Goal: Contribute content

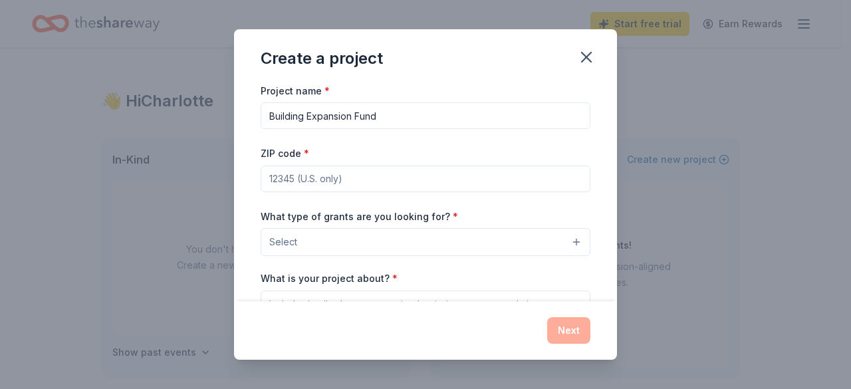
type input "Building Expansion Fund"
click at [365, 182] on input "ZIP code *" at bounding box center [426, 179] width 330 height 27
type input "92553"
click at [569, 241] on button "Select" at bounding box center [426, 242] width 330 height 28
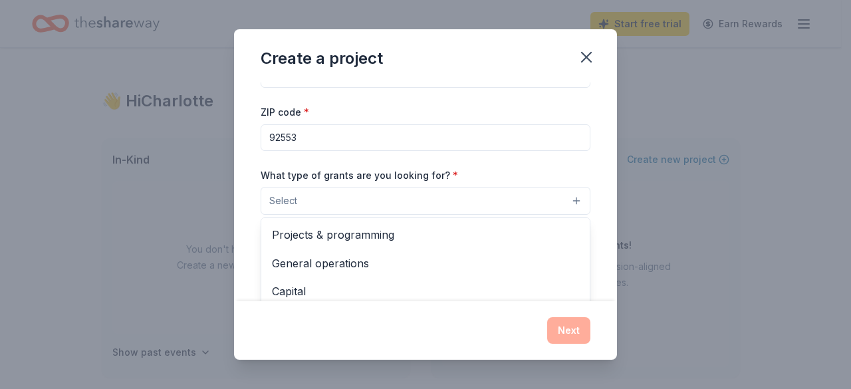
scroll to position [166, 0]
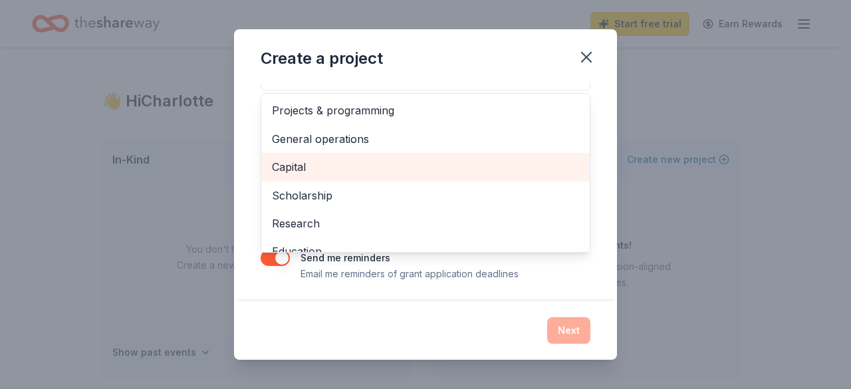
click at [285, 164] on span "Capital" at bounding box center [425, 166] width 307 height 17
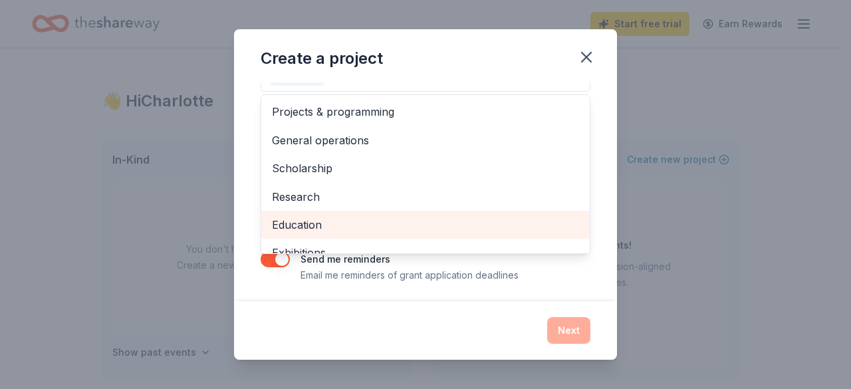
click at [282, 223] on span "Education" at bounding box center [425, 224] width 307 height 17
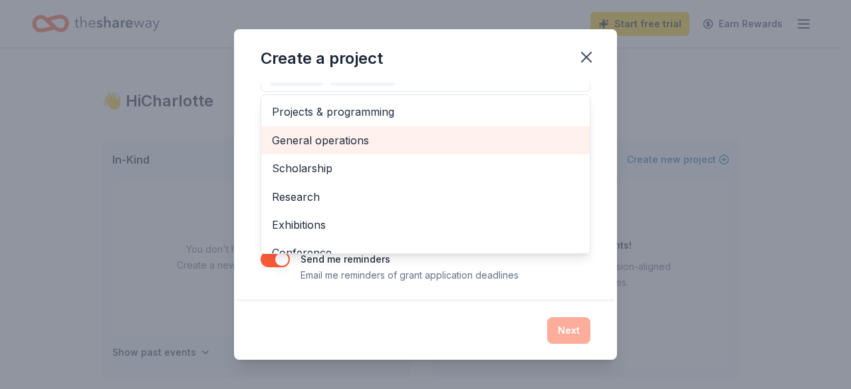
click at [433, 133] on span "General operations" at bounding box center [425, 140] width 307 height 17
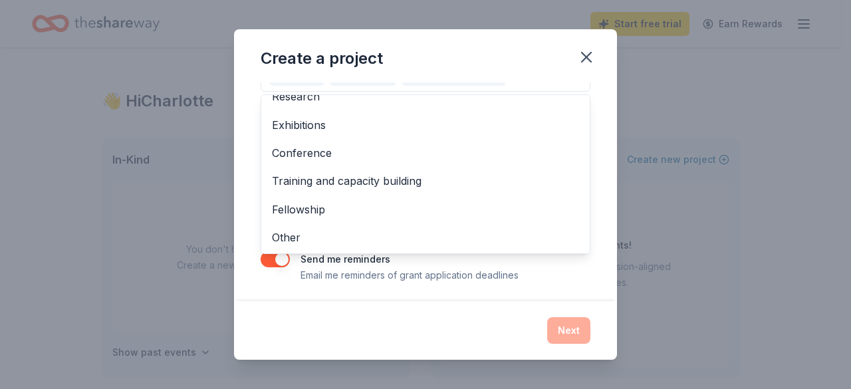
scroll to position [0, 0]
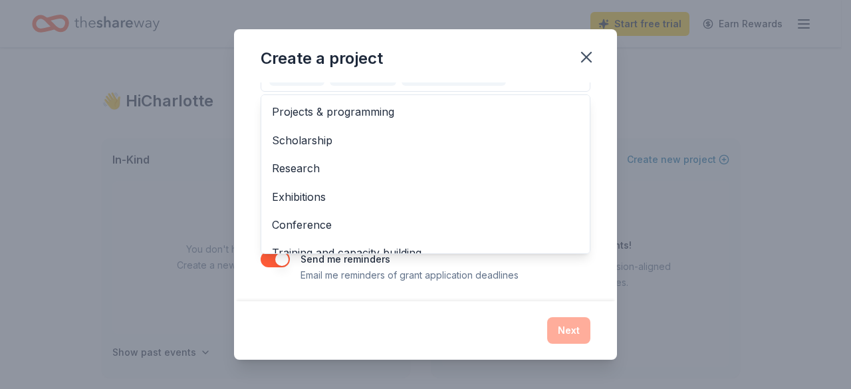
click at [599, 119] on div "Project name * Building Expansion Fund ZIP code * 92553 What type of grants are…" at bounding box center [425, 192] width 383 height 220
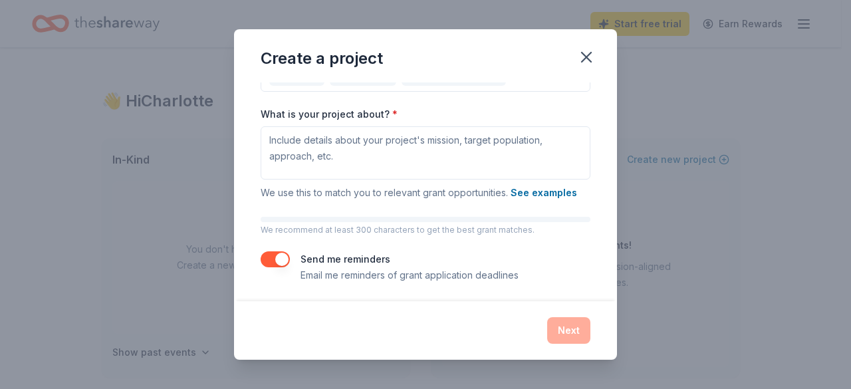
scroll to position [145, 0]
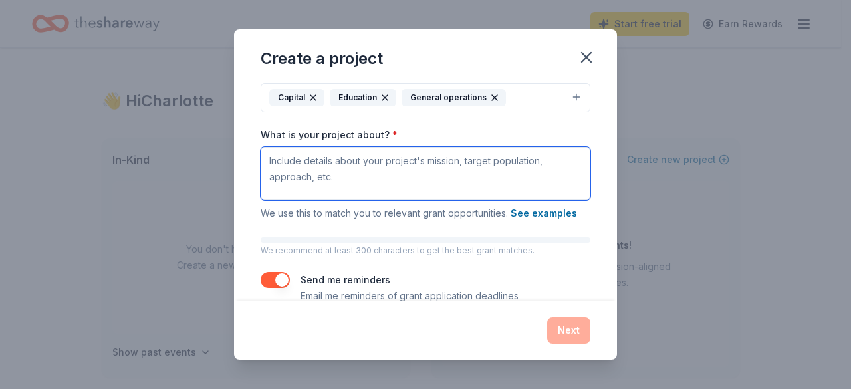
click at [292, 161] on textarea "What is your project about? *" at bounding box center [426, 173] width 330 height 53
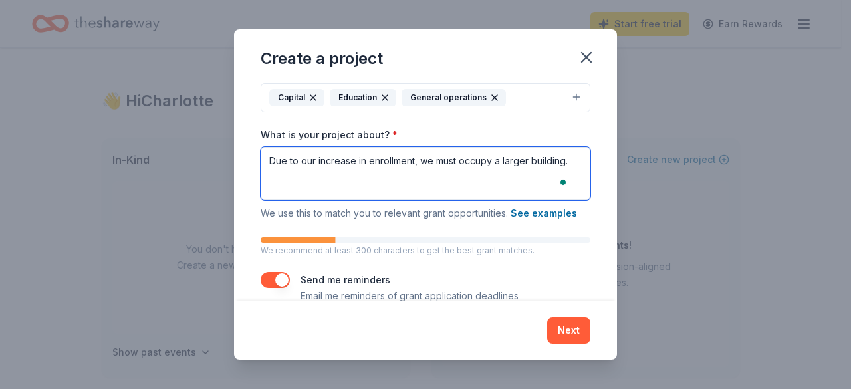
type textarea "Due to our increase in enrollment, we must occupy a larger building."
click at [271, 157] on textarea "Due to our increase in enrollment, we must occupy a larger building." at bounding box center [426, 173] width 330 height 53
click at [277, 161] on textarea "Due to our increase in enrollment, we must occupy a larger building." at bounding box center [426, 173] width 330 height 53
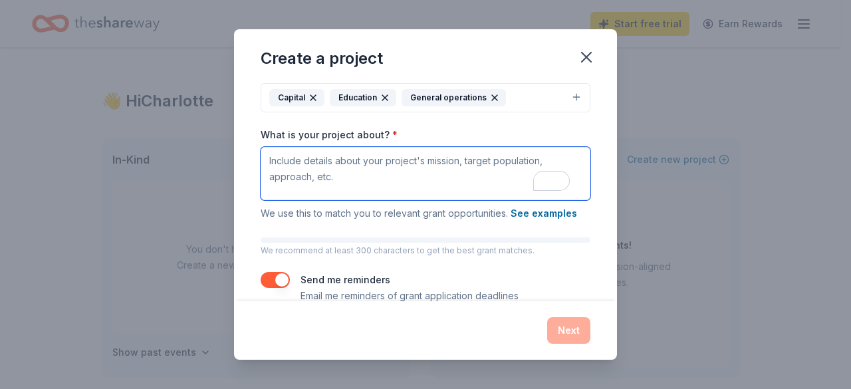
click at [282, 162] on textarea "What is your project about? *" at bounding box center [426, 173] width 330 height 53
paste textarea "With our growing enrollment at [GEOGRAPHIC_DATA]/[PERSON_NAME][GEOGRAPHIC_DATA]…"
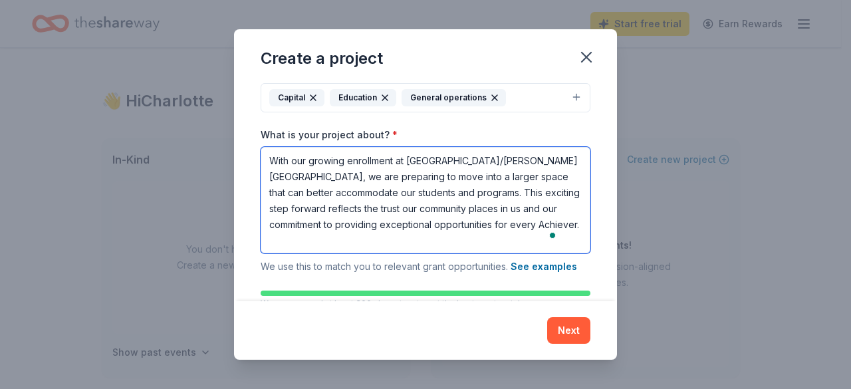
click at [384, 190] on textarea "With our growing enrollment at [GEOGRAPHIC_DATA]/[PERSON_NAME][GEOGRAPHIC_DATA]…" at bounding box center [426, 200] width 330 height 106
click at [506, 170] on textarea "With our growing enrollment at [GEOGRAPHIC_DATA]/[PERSON_NAME][GEOGRAPHIC_DATA]…" at bounding box center [426, 200] width 330 height 106
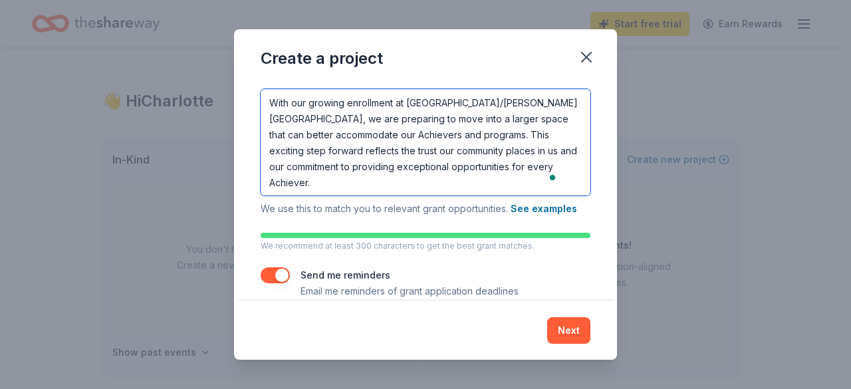
scroll to position [220, 0]
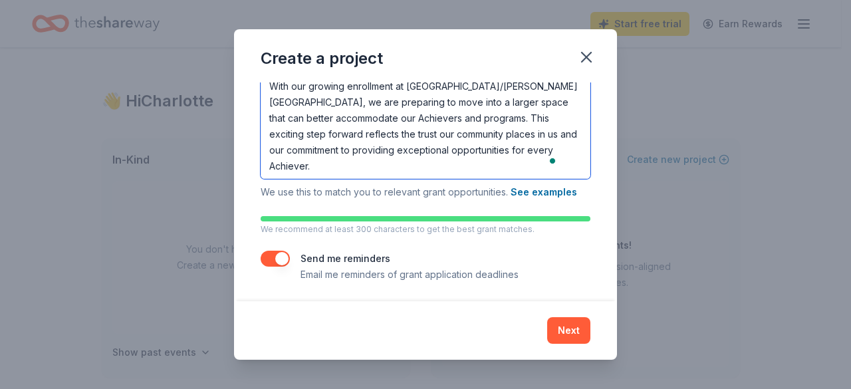
type textarea "With our growing enrollment at [GEOGRAPHIC_DATA]/[PERSON_NAME][GEOGRAPHIC_DATA]…"
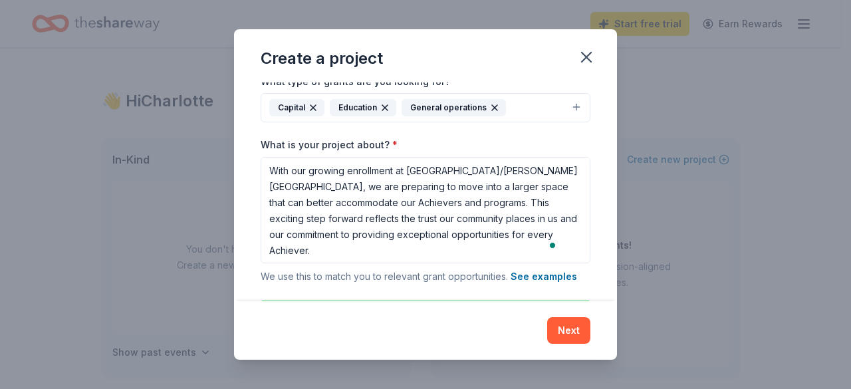
scroll to position [0, 0]
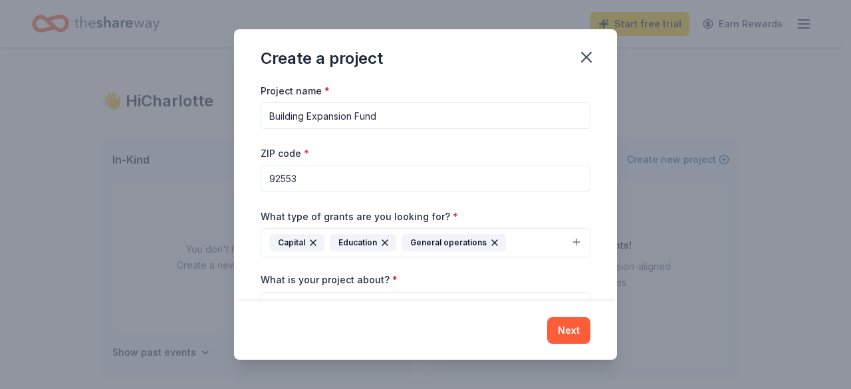
click at [414, 119] on input "Building Expansion Fund" at bounding box center [426, 115] width 330 height 27
type input "B"
paste input "Project Elevate – Highlighting upward growth and improvement."
type input "Project Elevate – Highlighting upward growth and improvement."
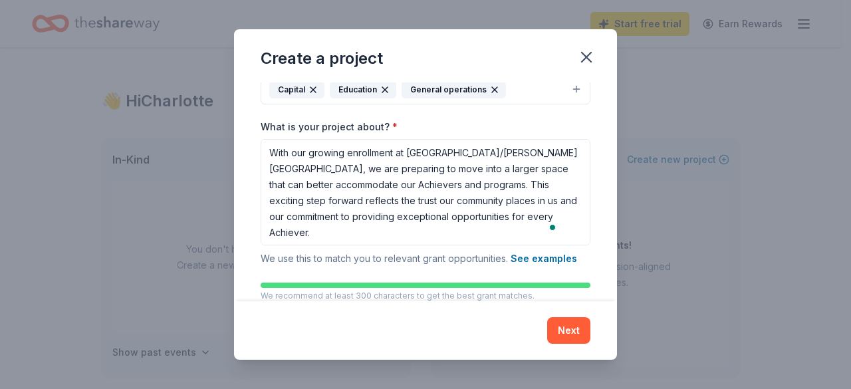
scroll to position [220, 0]
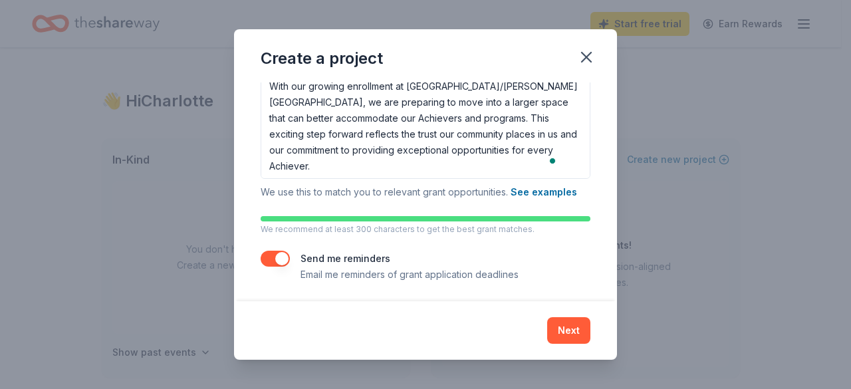
click at [573, 328] on button "Next" at bounding box center [568, 330] width 43 height 27
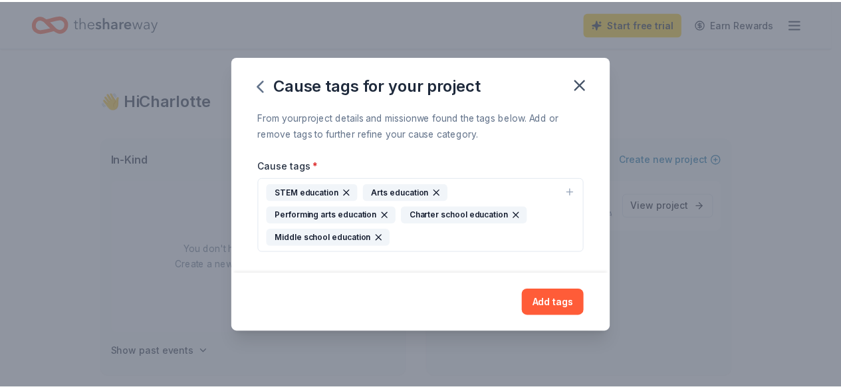
scroll to position [0, 0]
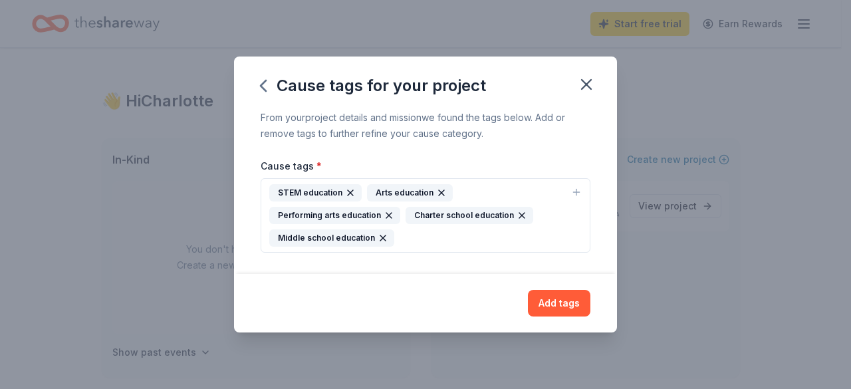
click at [555, 305] on button "Add tags" at bounding box center [559, 303] width 63 height 27
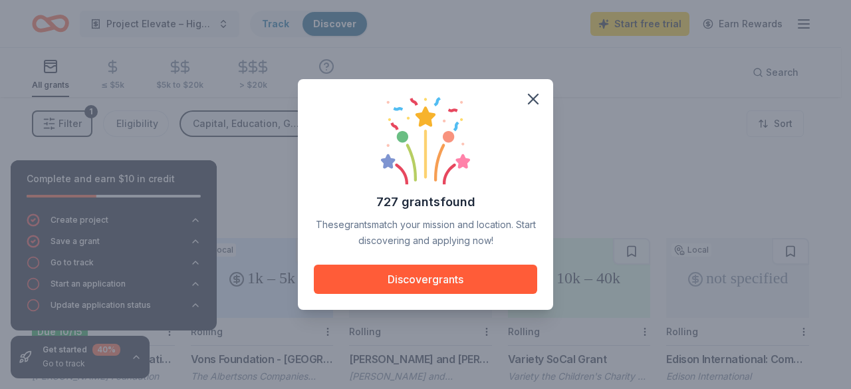
click at [476, 281] on button "Discover grants" at bounding box center [426, 279] width 224 height 29
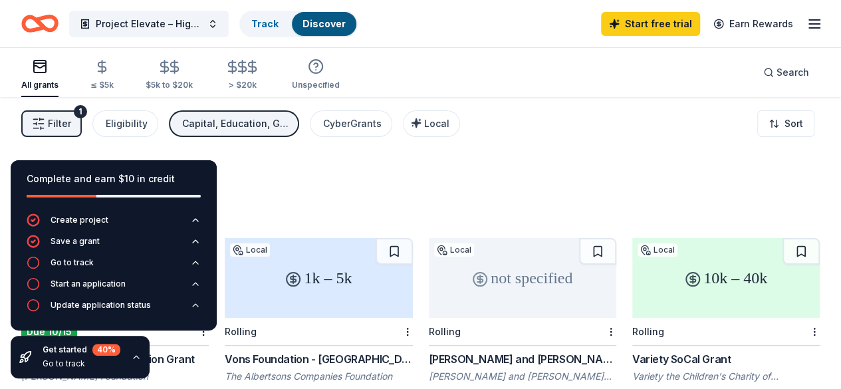
click at [657, 17] on link "Start free trial" at bounding box center [650, 24] width 99 height 24
click at [663, 24] on link "Start free trial" at bounding box center [650, 24] width 99 height 24
click at [655, 15] on link "Start free trial" at bounding box center [650, 24] width 99 height 24
click at [660, 19] on link "Start free trial" at bounding box center [650, 24] width 99 height 24
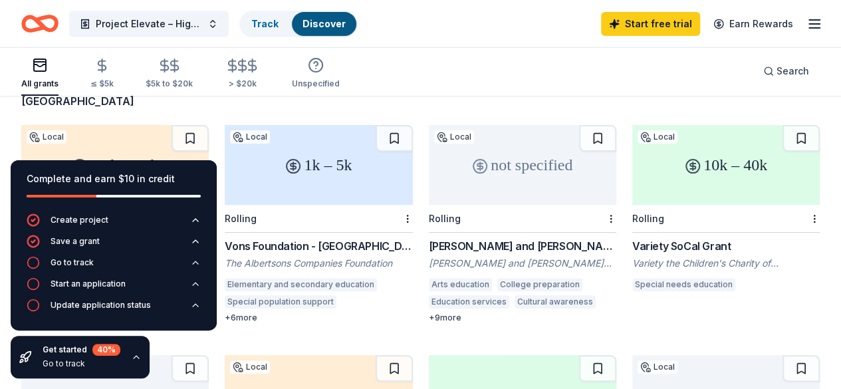
scroll to position [102, 0]
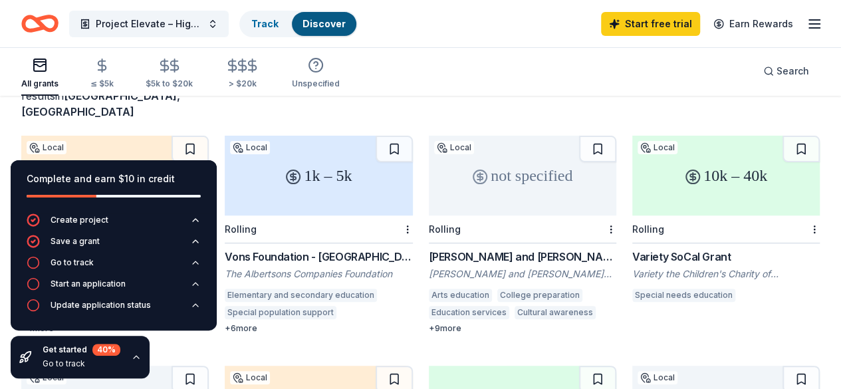
click at [33, 261] on icon "button" at bounding box center [33, 262] width 13 height 13
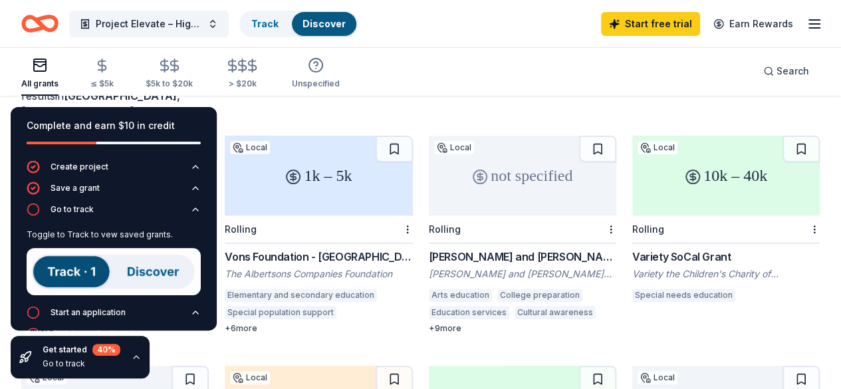
click at [34, 311] on icon "button" at bounding box center [33, 312] width 13 height 13
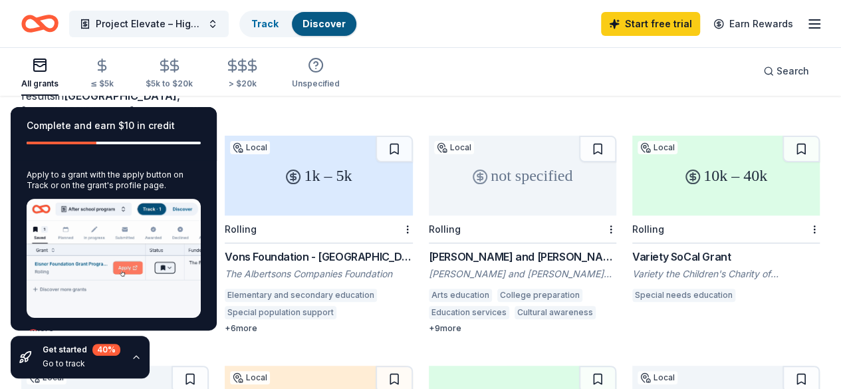
scroll to position [94, 0]
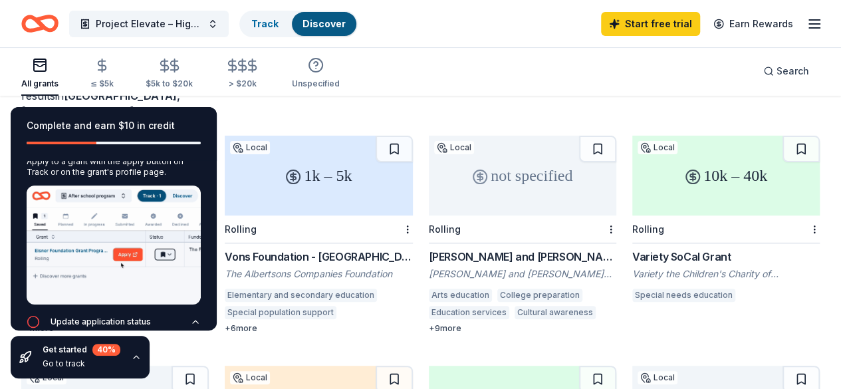
click at [111, 219] on img at bounding box center [114, 245] width 174 height 119
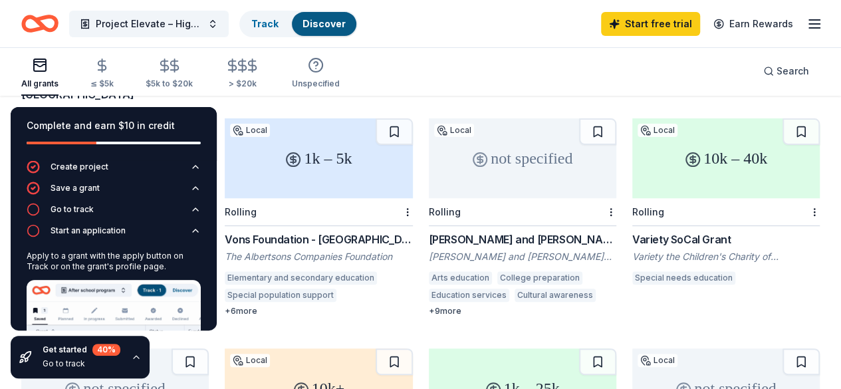
scroll to position [0, 0]
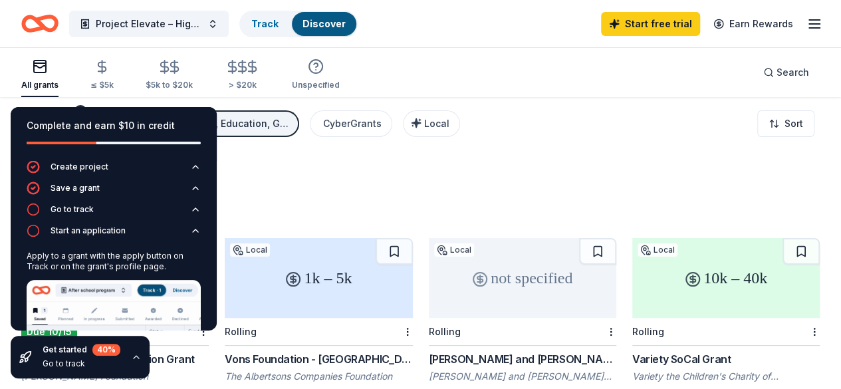
click at [44, 19] on icon "Home" at bounding box center [33, 23] width 21 height 13
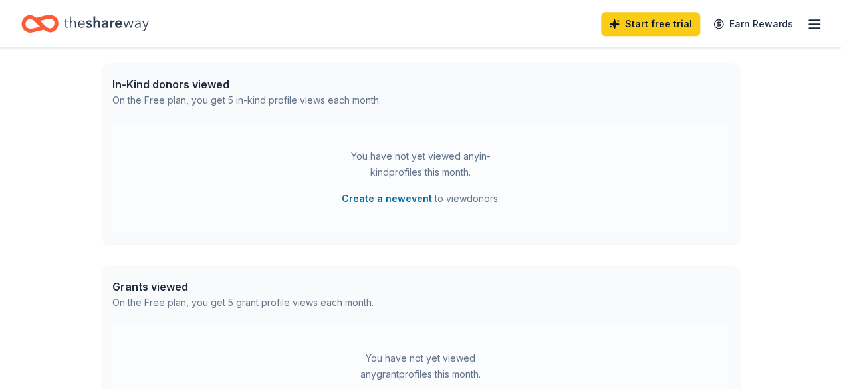
scroll to position [325, 0]
